Goal: Obtain resource: Obtain resource

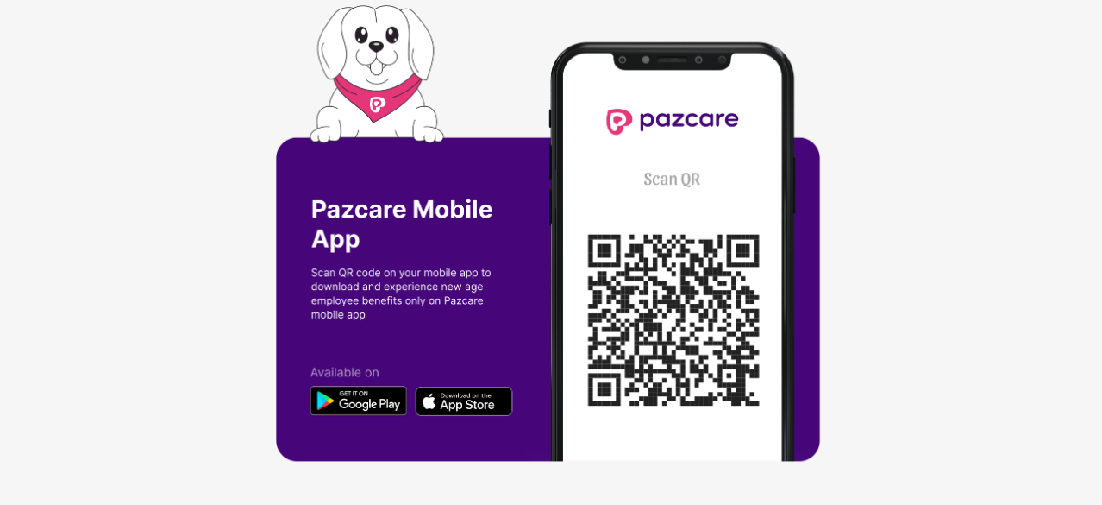
scroll to position [0, 2]
